Goal: Task Accomplishment & Management: Complete application form

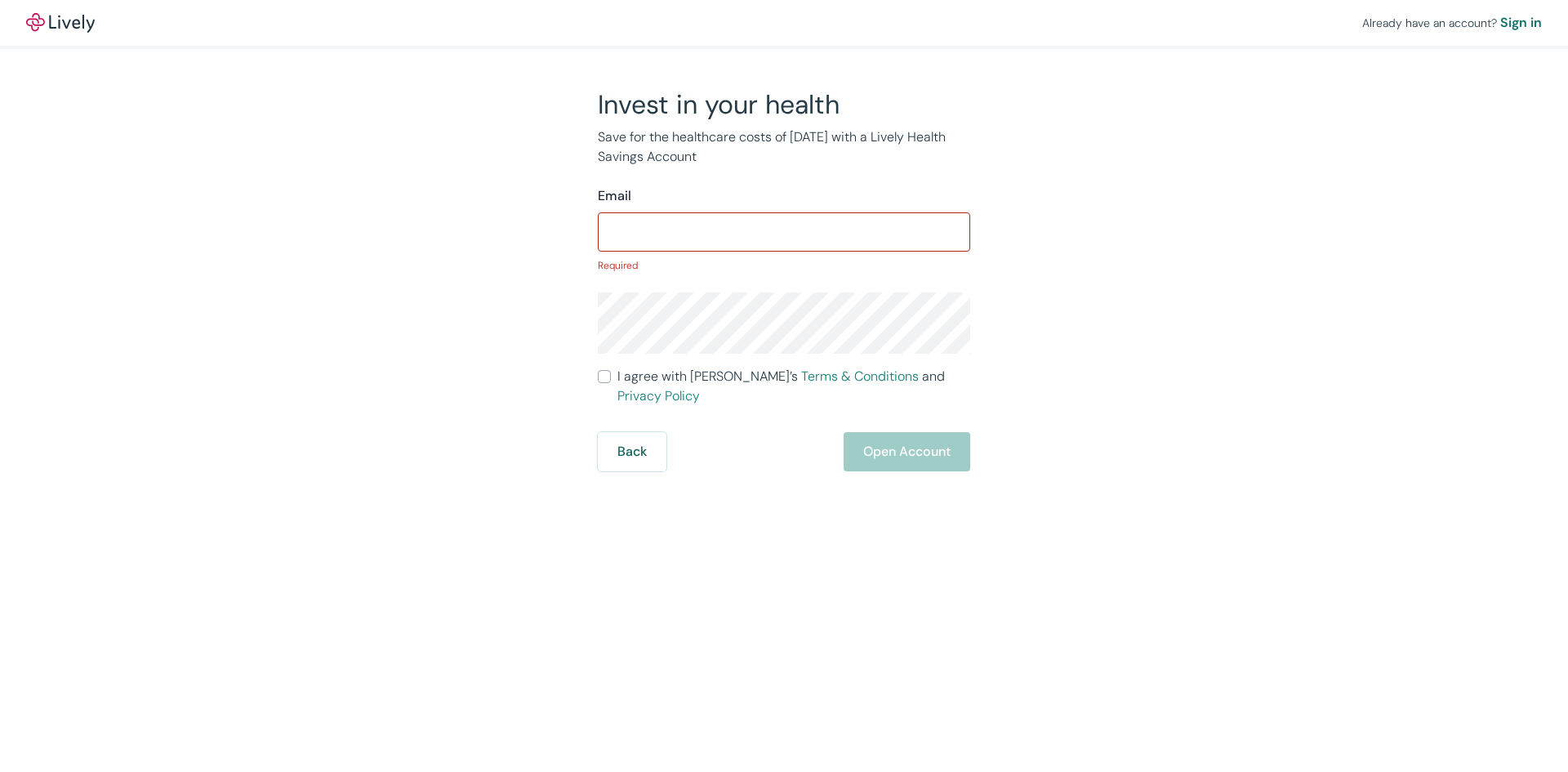
drag, startPoint x: 754, startPoint y: 252, endPoint x: 737, endPoint y: 291, distance: 42.5
click at [748, 263] on form "Email ​ Required I agree with Lively’s Terms & Conditions and Privacy Policy Ba…" at bounding box center [784, 329] width 372 height 285
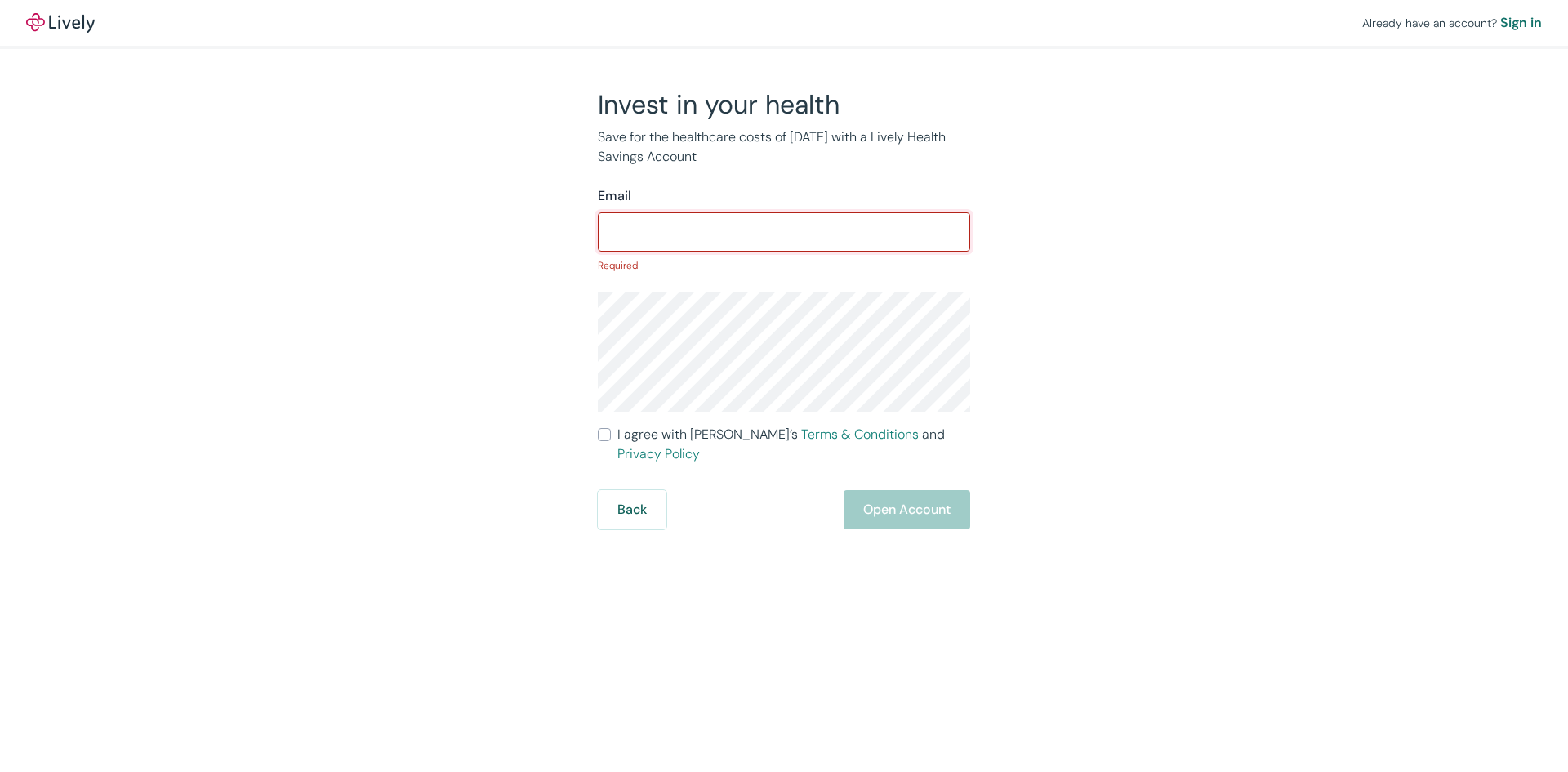
click at [707, 229] on input "Email" at bounding box center [784, 231] width 372 height 33
click at [736, 205] on div "Email" at bounding box center [784, 196] width 372 height 20
click at [738, 208] on div "Email ​ Required" at bounding box center [784, 230] width 372 height 87
click at [738, 225] on input "Email" at bounding box center [784, 231] width 372 height 33
drag, startPoint x: 636, startPoint y: 456, endPoint x: 649, endPoint y: 425, distance: 33.6
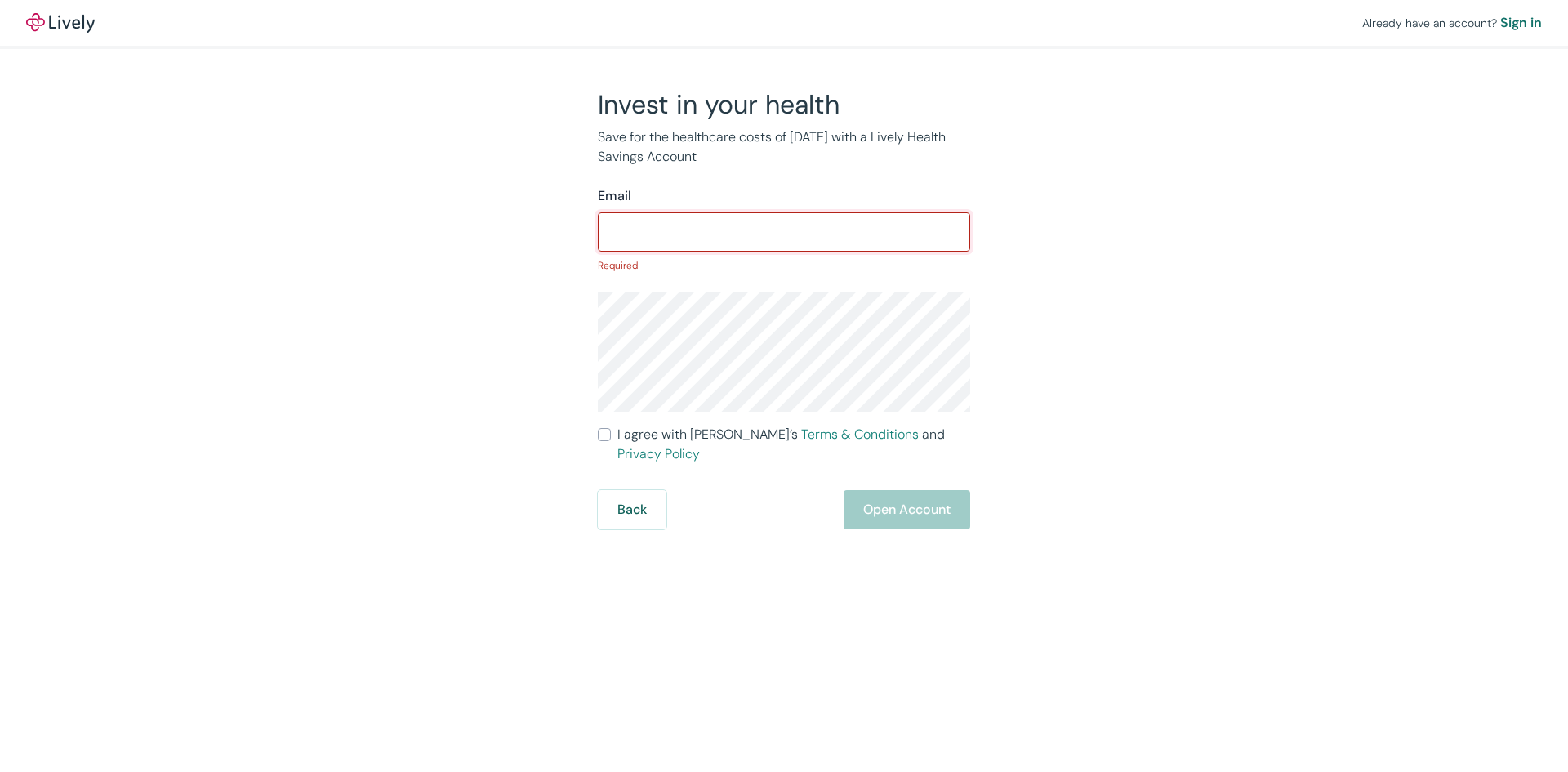
click at [637, 455] on form "Email ​ Required I agree with Lively’s Terms & Conditions and Privacy Policy Ba…" at bounding box center [784, 357] width 372 height 343
click at [653, 419] on form "Email ​ Required I agree with Lively’s Terms & Conditions and Privacy Policy Ba…" at bounding box center [784, 357] width 372 height 343
click at [616, 430] on label "I agree with Lively’s Terms & Conditions and Privacy Policy" at bounding box center [784, 444] width 372 height 39
click at [611, 430] on input "I agree with Lively’s Terms & Conditions and Privacy Policy" at bounding box center [604, 433] width 13 height 13
checkbox input "true"
